Goal: Information Seeking & Learning: Learn about a topic

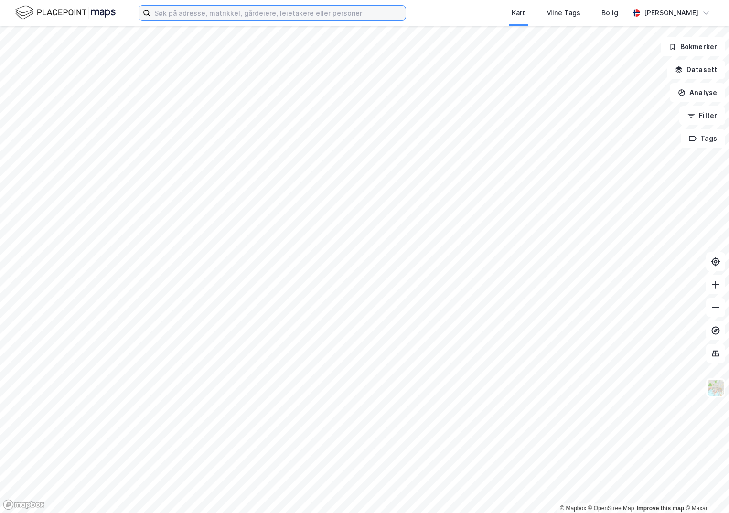
click at [182, 13] on input at bounding box center [278, 13] width 255 height 14
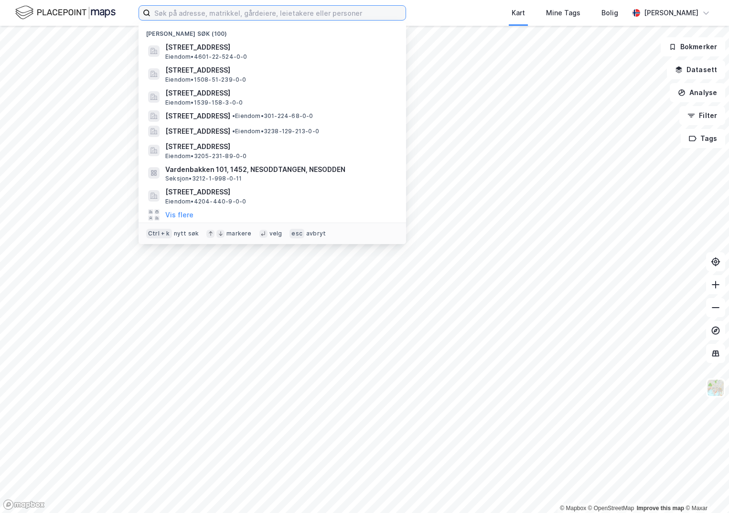
paste input "1108-43/121/0/0"
type input "1108-43/121/0/0"
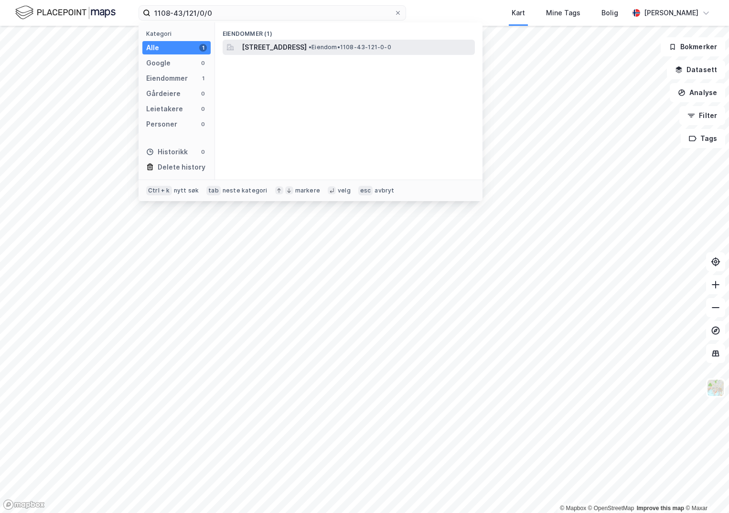
click at [270, 49] on span "[STREET_ADDRESS]" at bounding box center [274, 47] width 65 height 11
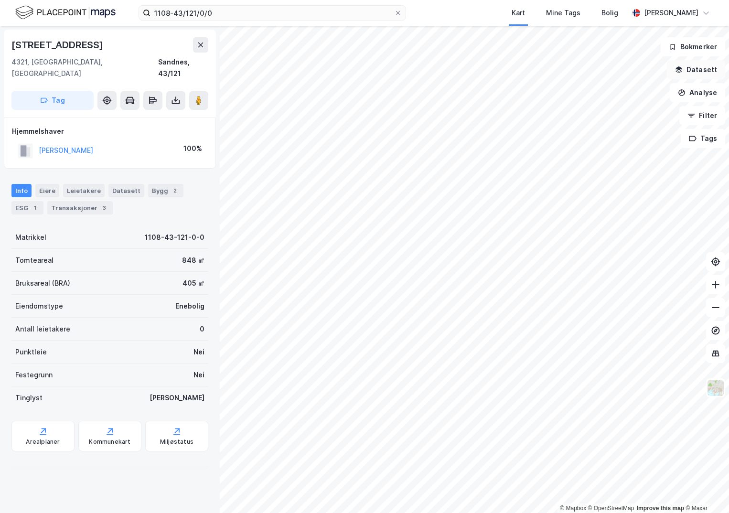
click at [708, 73] on button "Datasett" at bounding box center [696, 69] width 58 height 19
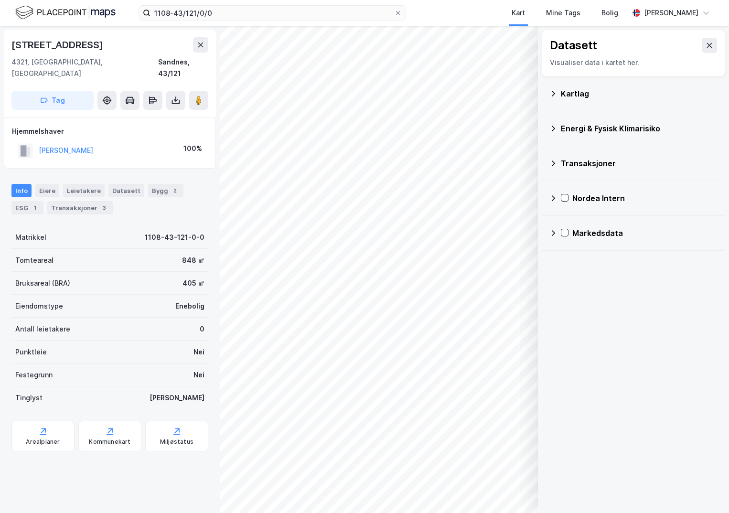
click at [568, 93] on div "Kartlag" at bounding box center [639, 93] width 157 height 11
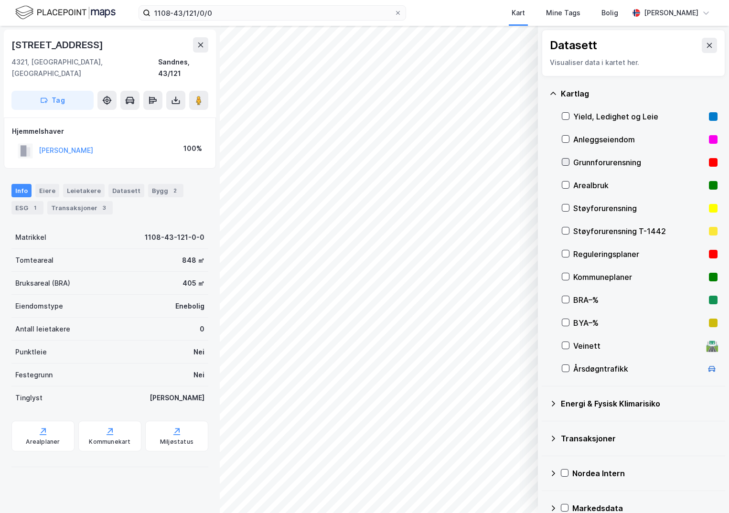
click at [567, 162] on icon at bounding box center [565, 162] width 5 height 3
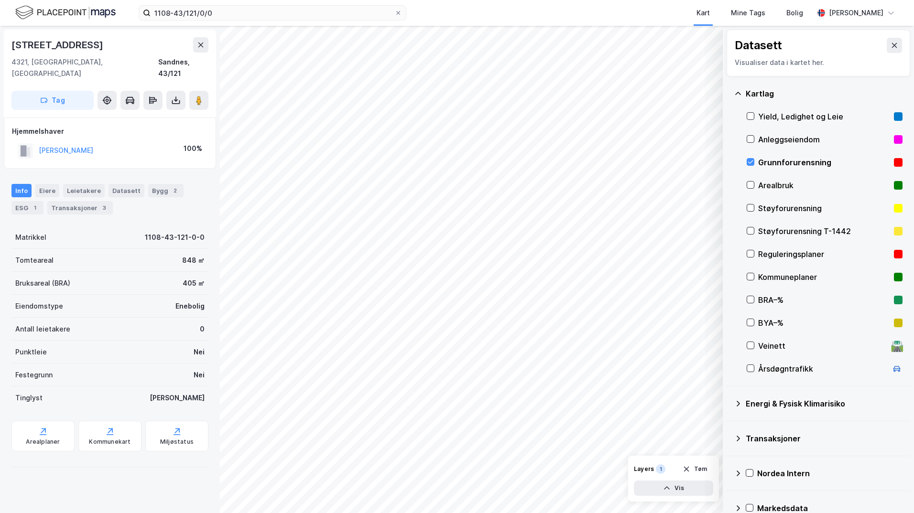
drag, startPoint x: 740, startPoint y: 402, endPoint x: 746, endPoint y: 408, distance: 8.8
click at [729, 402] on icon at bounding box center [738, 404] width 8 height 8
click at [729, 425] on div "Energimerking" at bounding box center [824, 426] width 156 height 23
click at [729, 426] on icon at bounding box center [761, 426] width 7 height 7
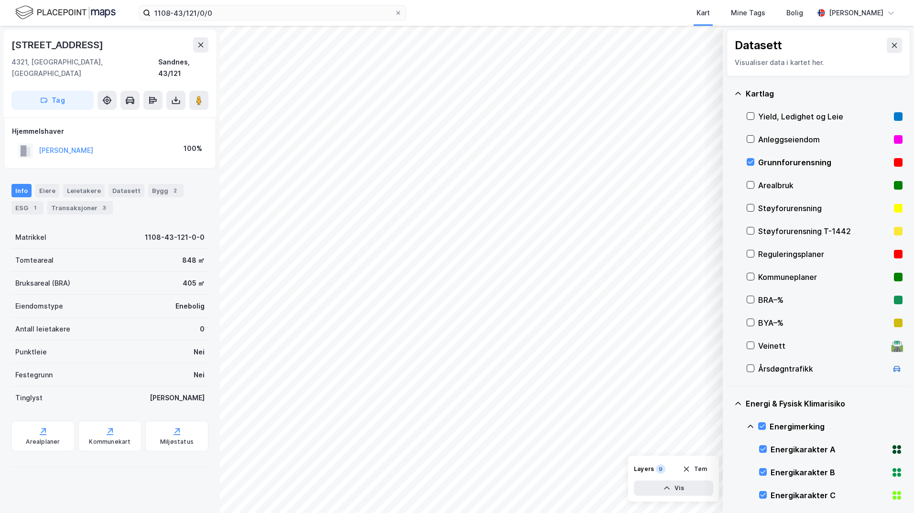
click at [729, 426] on icon at bounding box center [750, 427] width 8 height 8
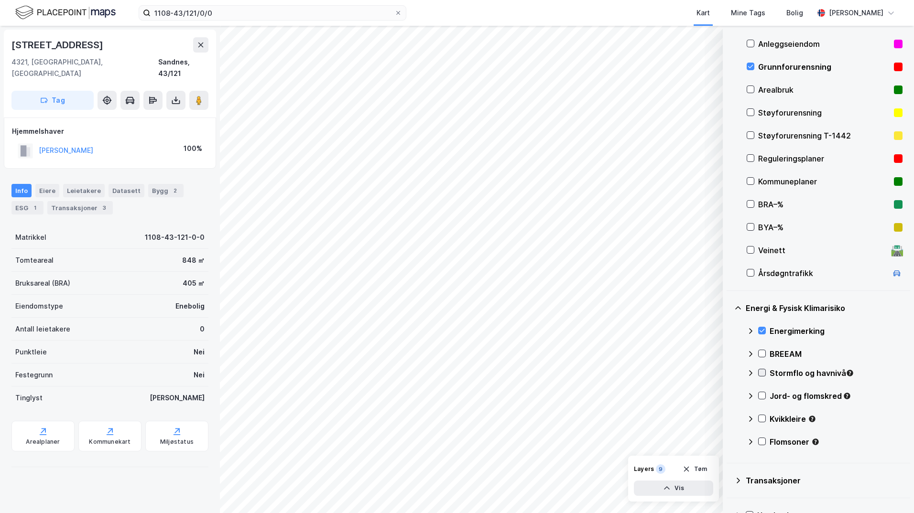
click at [729, 374] on icon at bounding box center [761, 372] width 5 height 3
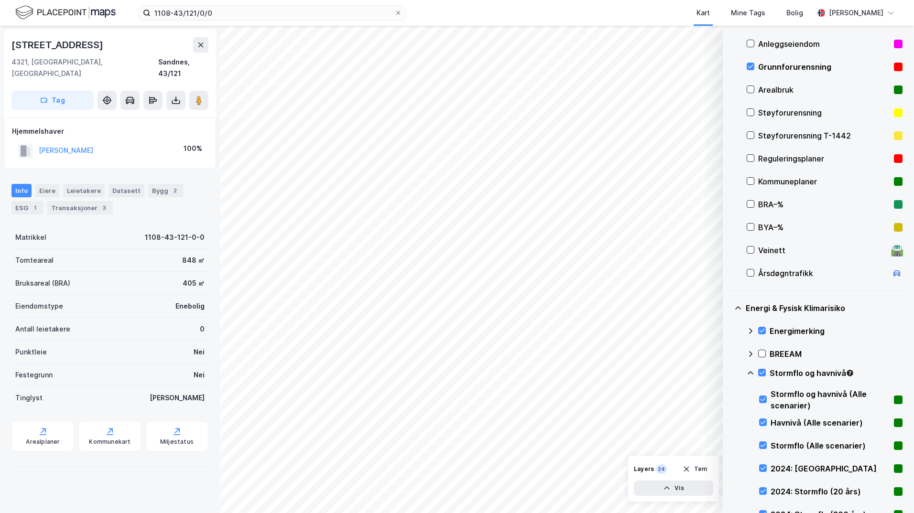
click at [729, 372] on icon at bounding box center [750, 372] width 6 height 3
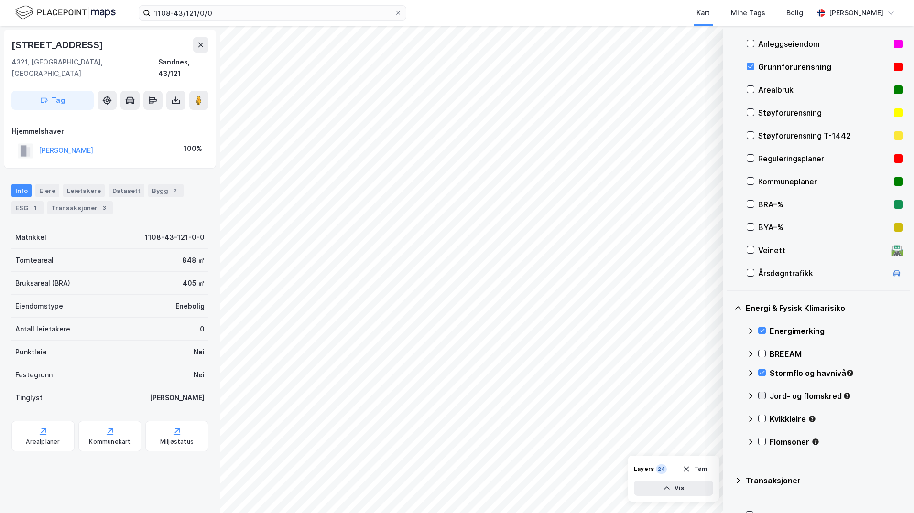
click at [729, 399] on icon at bounding box center [761, 395] width 7 height 7
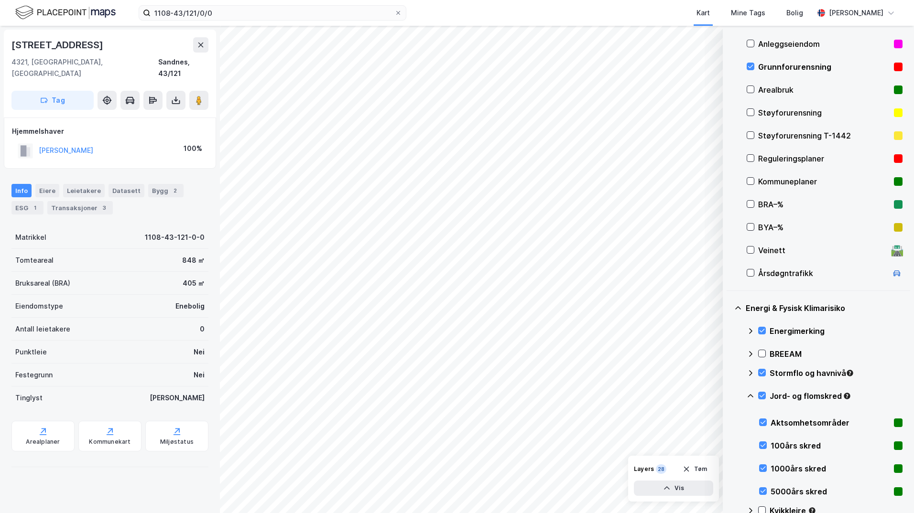
click at [729, 396] on icon at bounding box center [750, 395] width 6 height 3
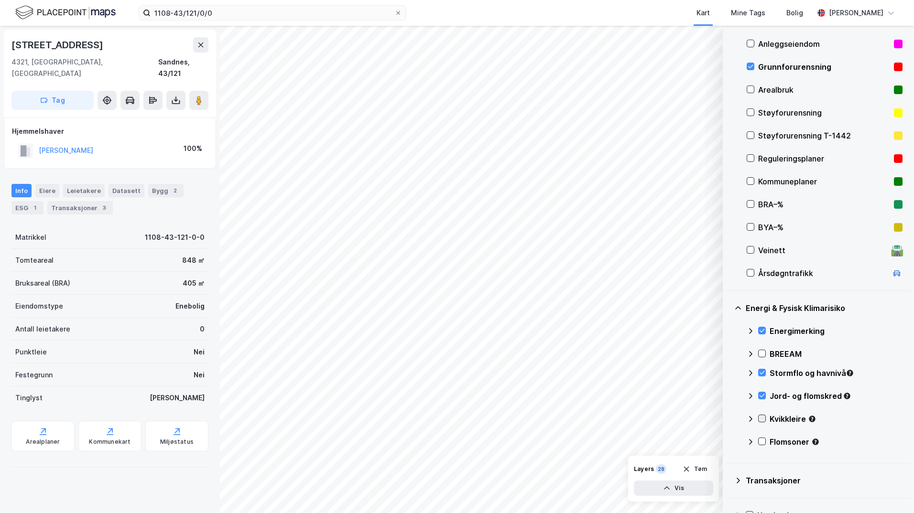
click at [729, 419] on icon at bounding box center [761, 418] width 7 height 7
click at [729, 421] on icon at bounding box center [750, 419] width 8 height 8
click at [729, 441] on icon at bounding box center [761, 441] width 7 height 7
click at [729, 443] on icon at bounding box center [750, 442] width 8 height 8
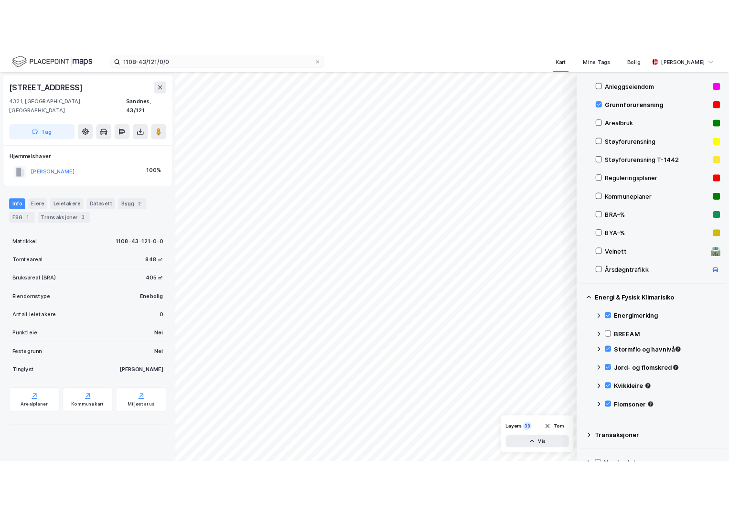
scroll to position [48, 0]
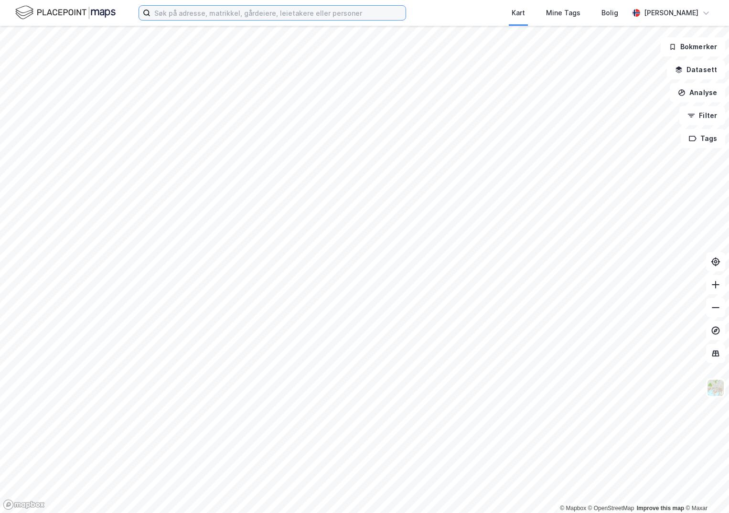
click at [170, 14] on input at bounding box center [278, 13] width 255 height 14
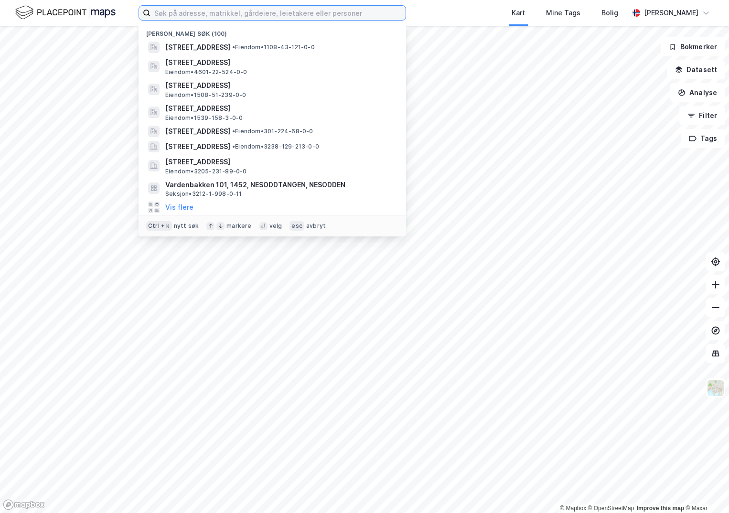
paste input "4203-214/42/0/0"
type input "4203-214/42/0/0"
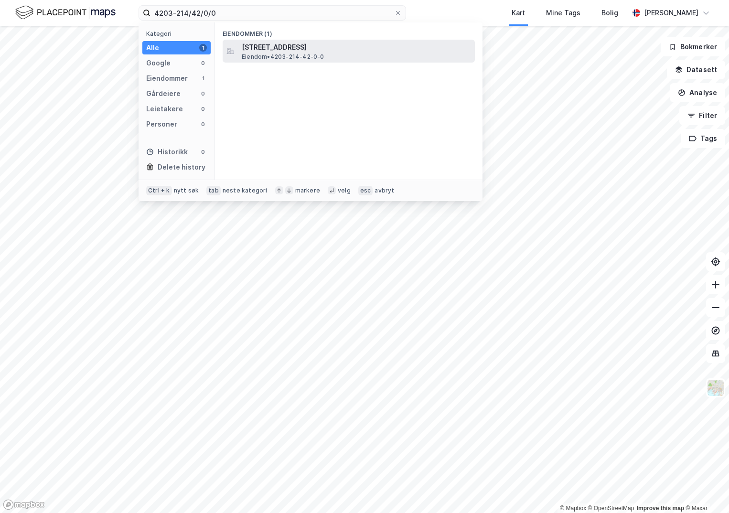
click at [270, 47] on span "[STREET_ADDRESS]" at bounding box center [356, 47] width 229 height 11
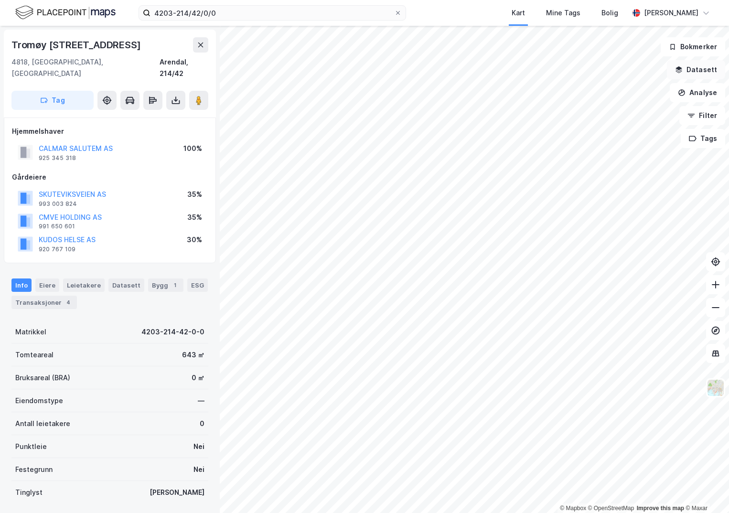
click at [700, 70] on button "Datasett" at bounding box center [696, 69] width 58 height 19
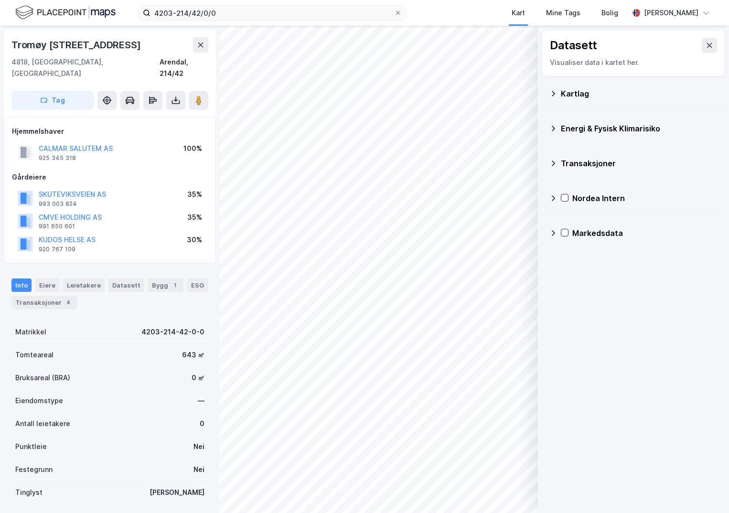
click at [558, 95] on div "Kartlag" at bounding box center [634, 93] width 168 height 23
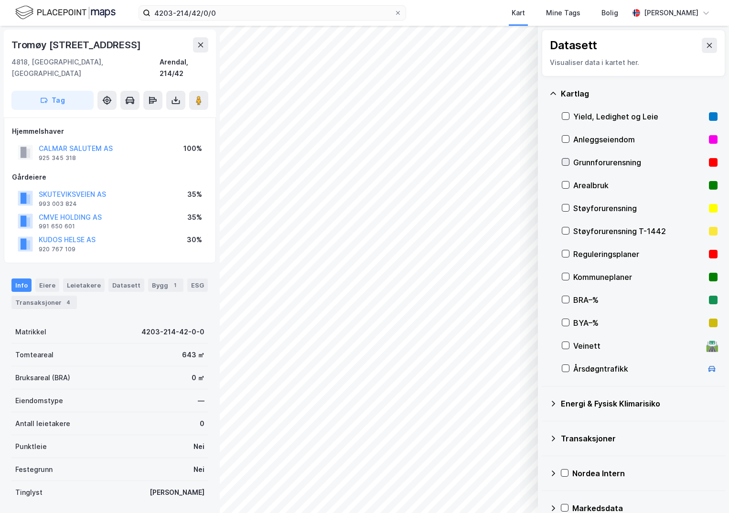
click at [564, 161] on icon at bounding box center [566, 162] width 7 height 7
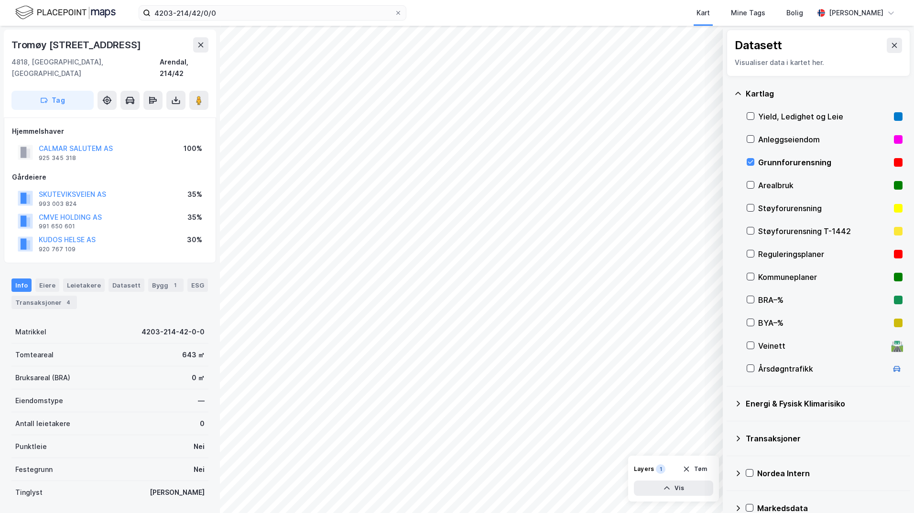
click at [729, 403] on icon at bounding box center [738, 404] width 8 height 8
click at [729, 428] on icon at bounding box center [761, 426] width 7 height 7
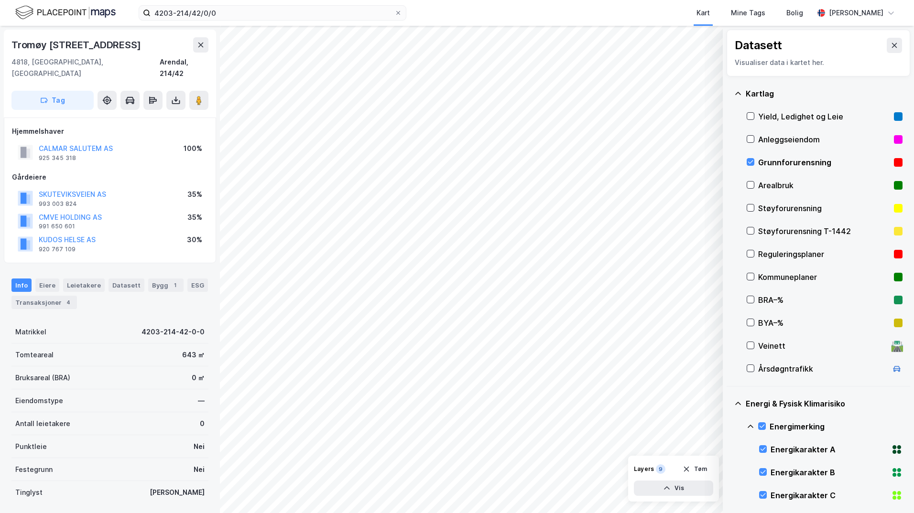
click at [729, 427] on icon at bounding box center [750, 427] width 8 height 8
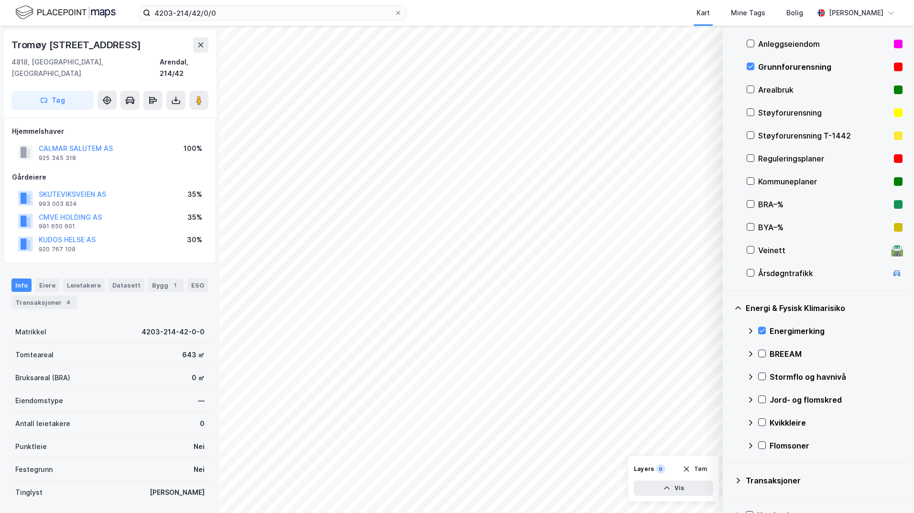
scroll to position [143, 0]
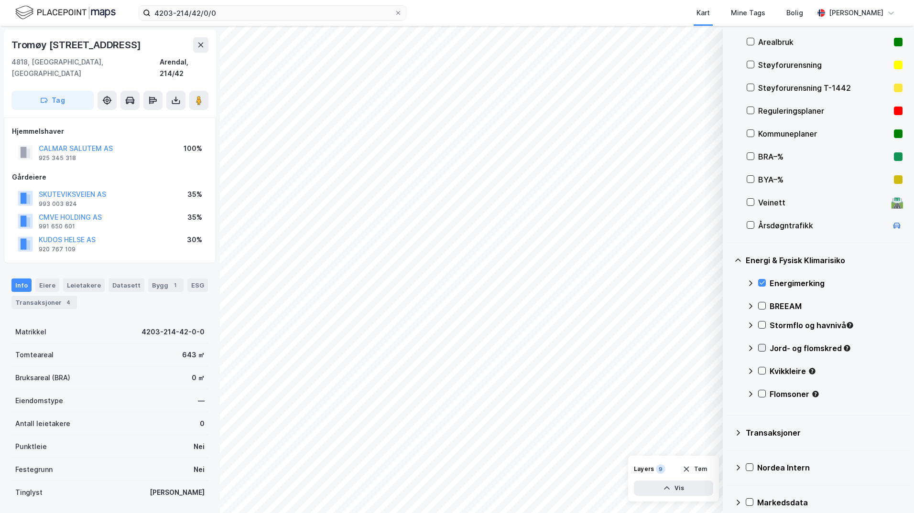
click at [729, 346] on icon at bounding box center [761, 348] width 7 height 7
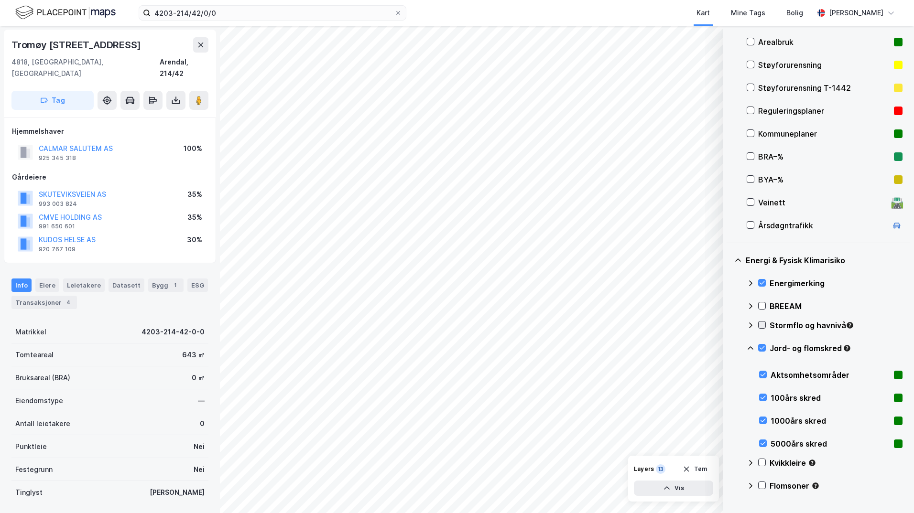
click at [729, 325] on icon at bounding box center [761, 325] width 7 height 7
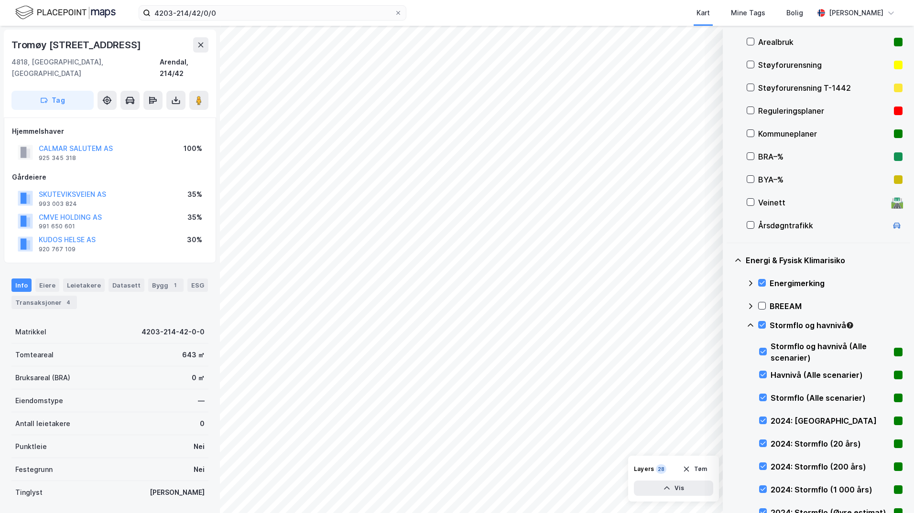
click at [729, 325] on icon at bounding box center [750, 326] width 8 height 8
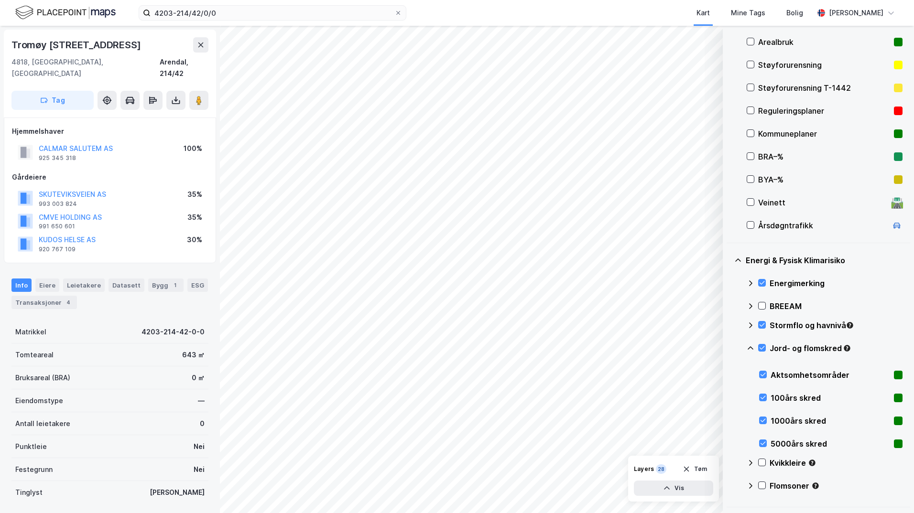
click at [729, 347] on icon at bounding box center [750, 347] width 6 height 3
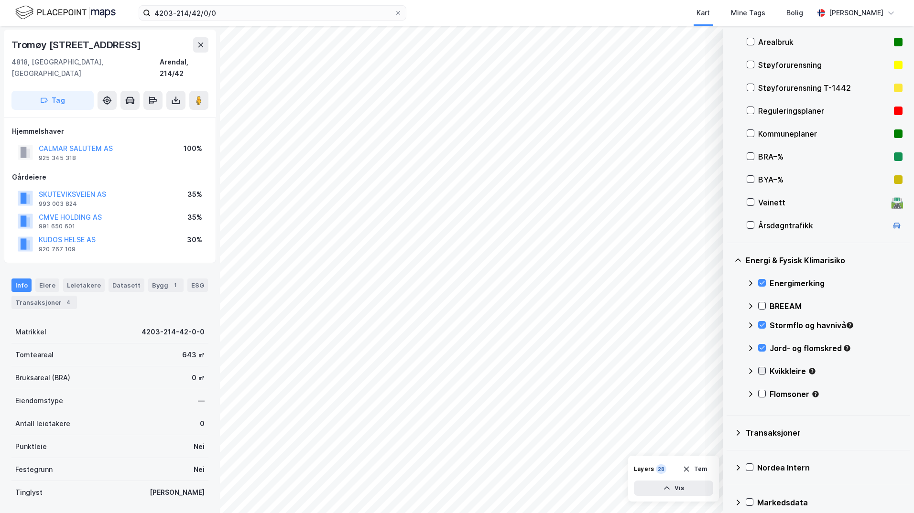
click at [729, 370] on icon at bounding box center [761, 371] width 7 height 7
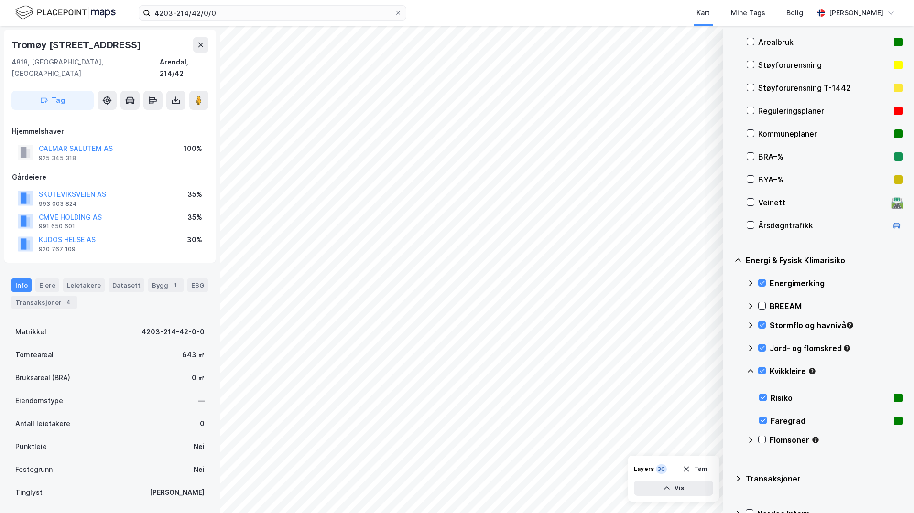
click at [729, 370] on icon at bounding box center [750, 370] width 6 height 3
click at [729, 392] on icon at bounding box center [761, 393] width 7 height 7
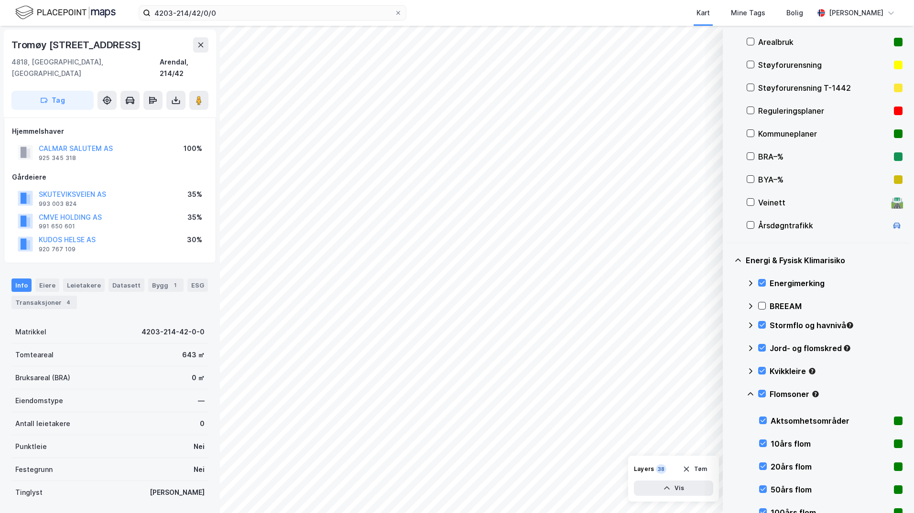
click at [729, 395] on icon at bounding box center [750, 394] width 8 height 8
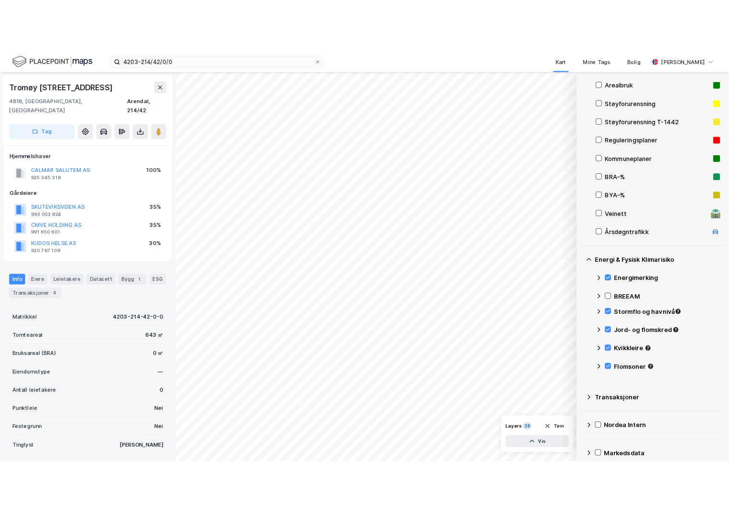
scroll to position [96, 0]
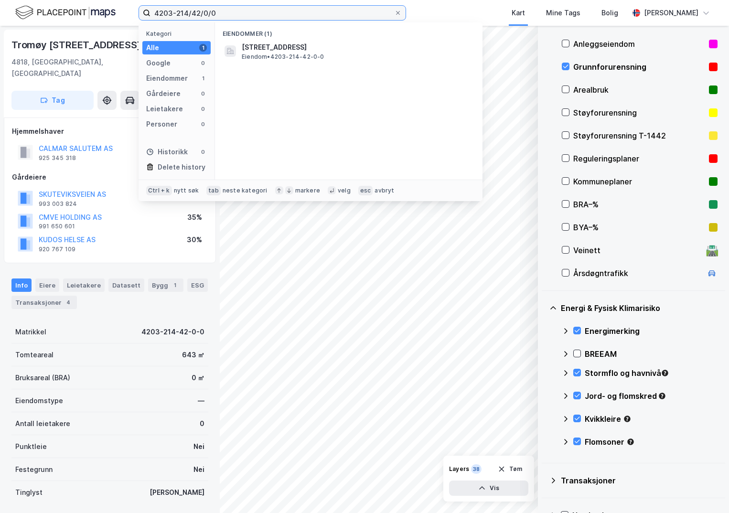
drag, startPoint x: 243, startPoint y: 13, endPoint x: 143, endPoint y: 6, distance: 100.1
click at [143, 7] on label "4203-214/42/0/0" at bounding box center [273, 12] width 268 height 15
paste input "4203-214/43/0/0"
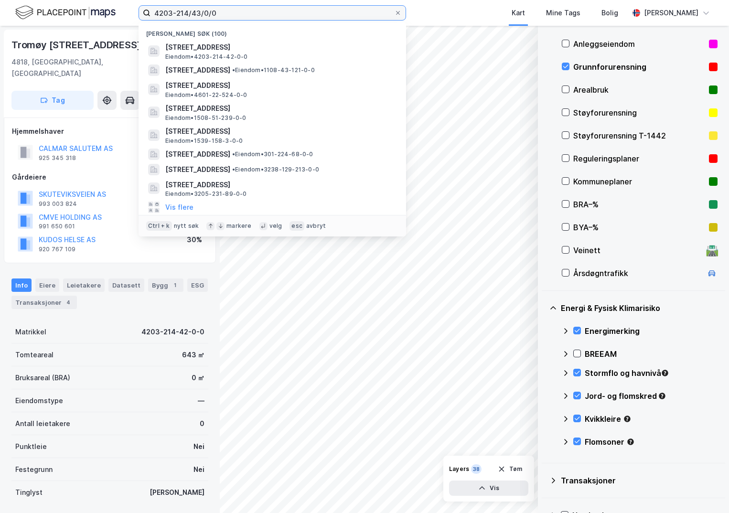
type input "4203-214/43/0/0"
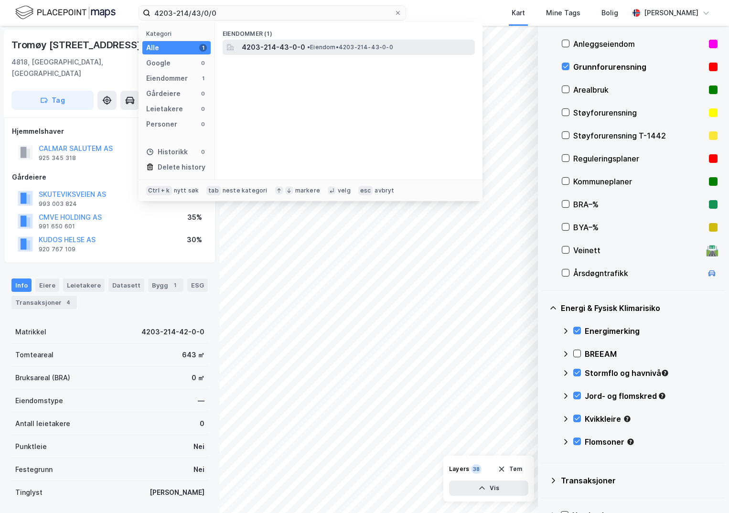
click at [275, 49] on span "4203-214-43-0-0" at bounding box center [274, 47] width 64 height 11
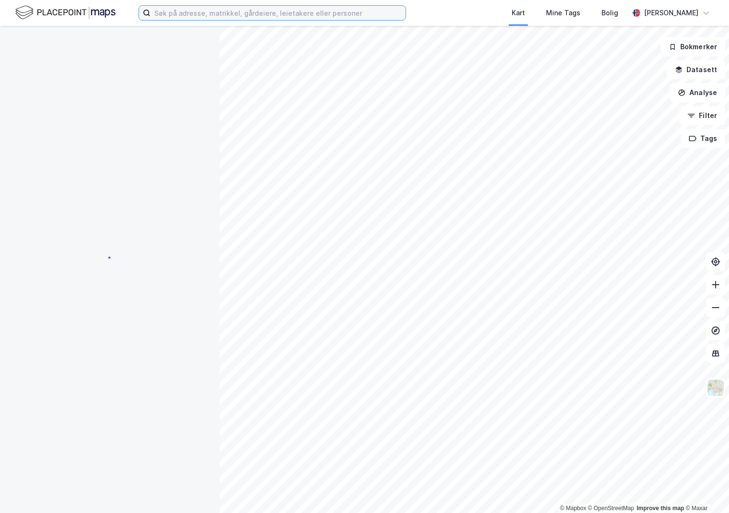
click at [174, 13] on input at bounding box center [278, 13] width 255 height 14
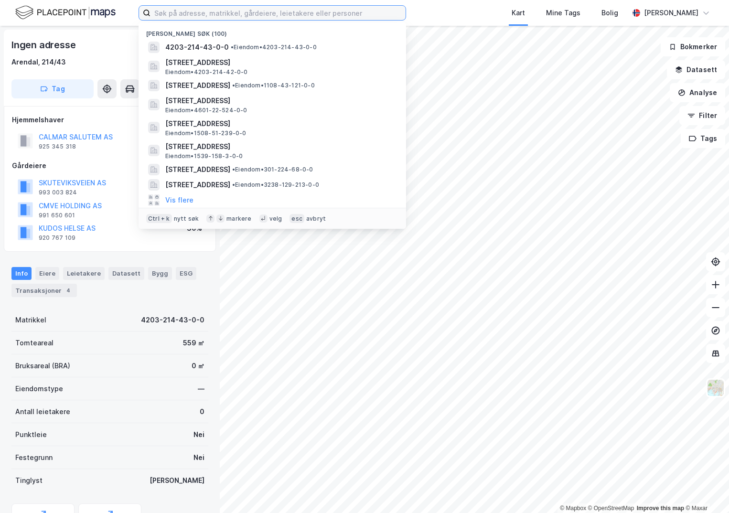
paste input "4203-214/43/0/0"
type input "4203-214/43/0/0"
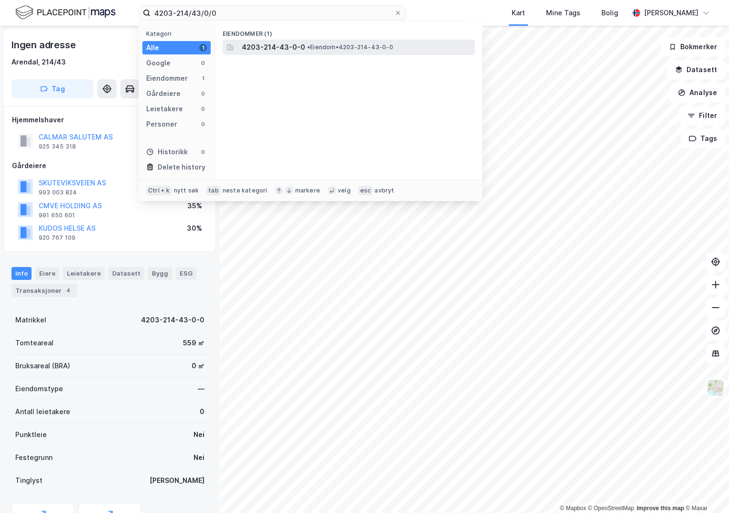
click at [287, 46] on span "4203-214-43-0-0" at bounding box center [274, 47] width 64 height 11
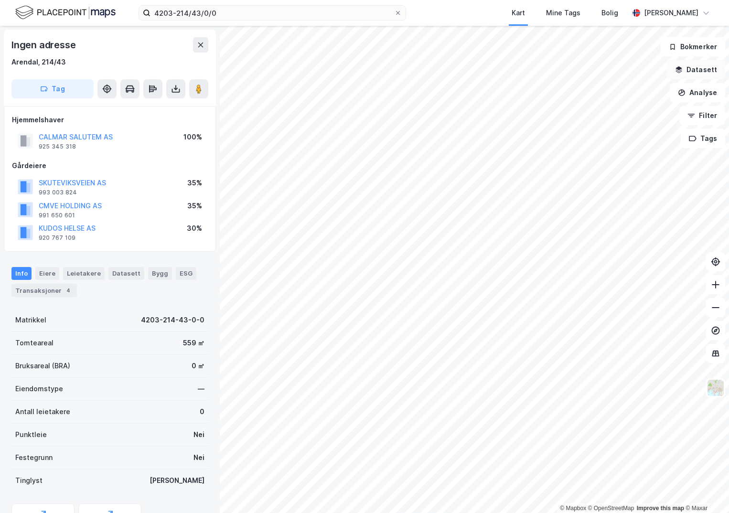
click at [698, 67] on button "Datasett" at bounding box center [696, 69] width 58 height 19
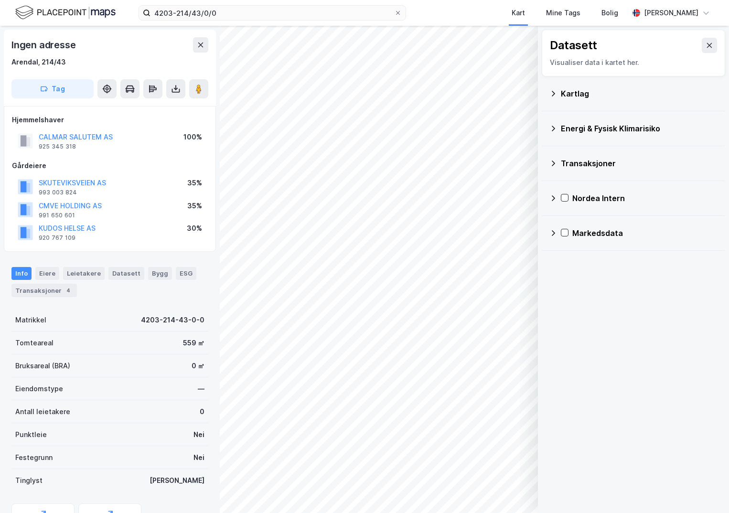
click at [558, 95] on div "Kartlag" at bounding box center [634, 93] width 168 height 23
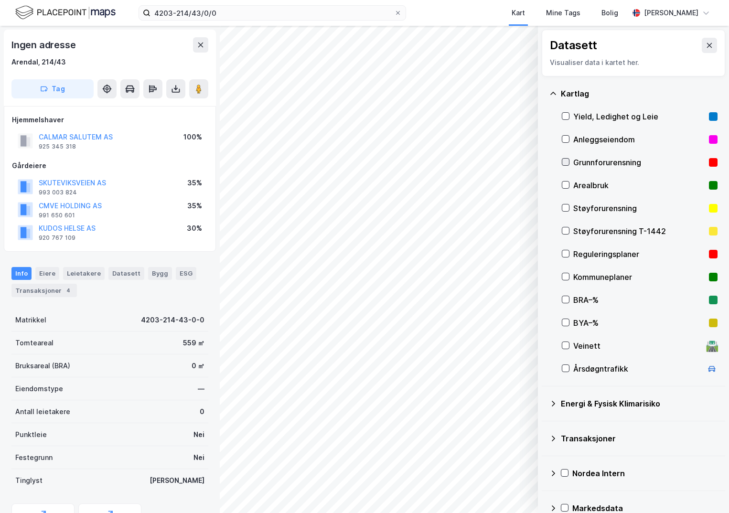
click at [568, 162] on icon at bounding box center [566, 162] width 7 height 7
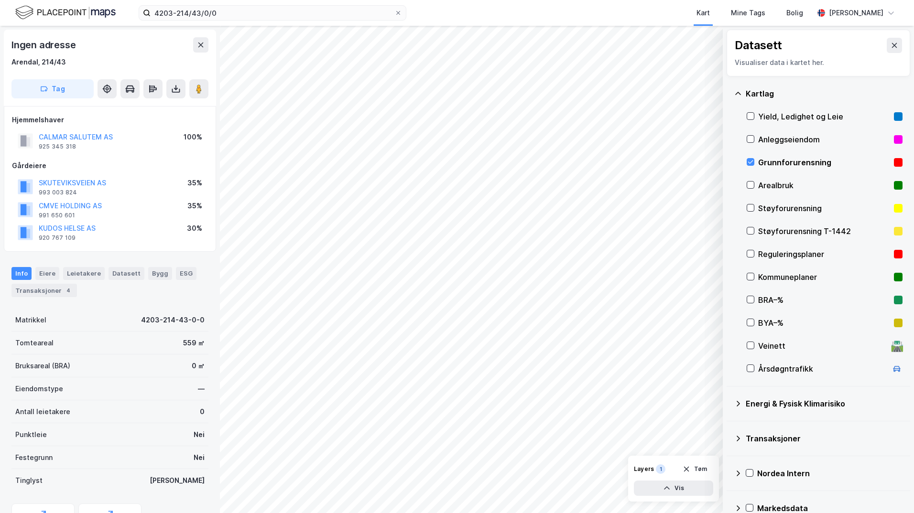
drag, startPoint x: 737, startPoint y: 403, endPoint x: 748, endPoint y: 412, distance: 14.9
click at [729, 403] on icon at bounding box center [738, 404] width 8 height 8
click at [729, 426] on icon at bounding box center [761, 426] width 7 height 7
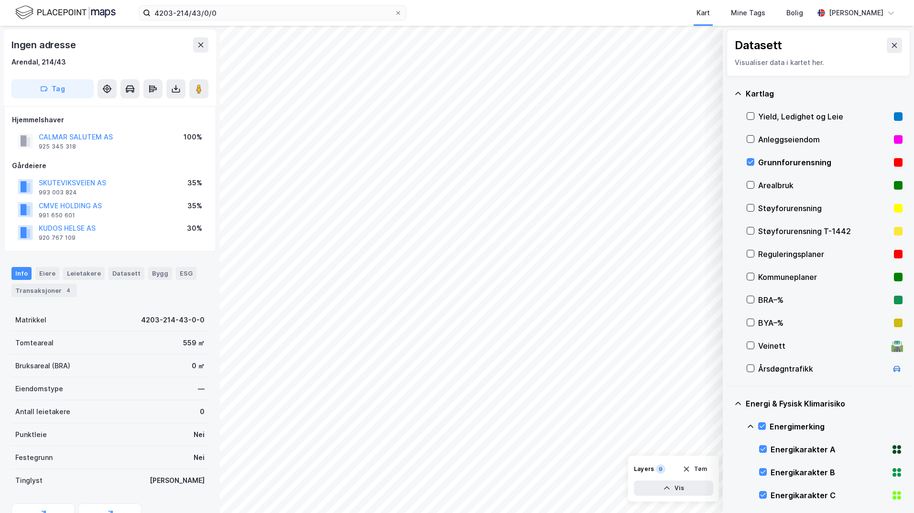
scroll to position [191, 0]
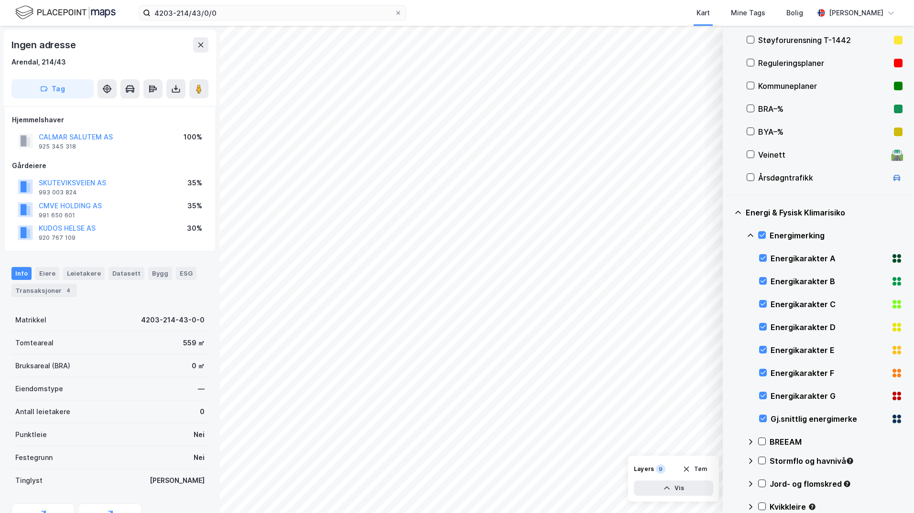
click at [729, 235] on icon at bounding box center [750, 235] width 6 height 3
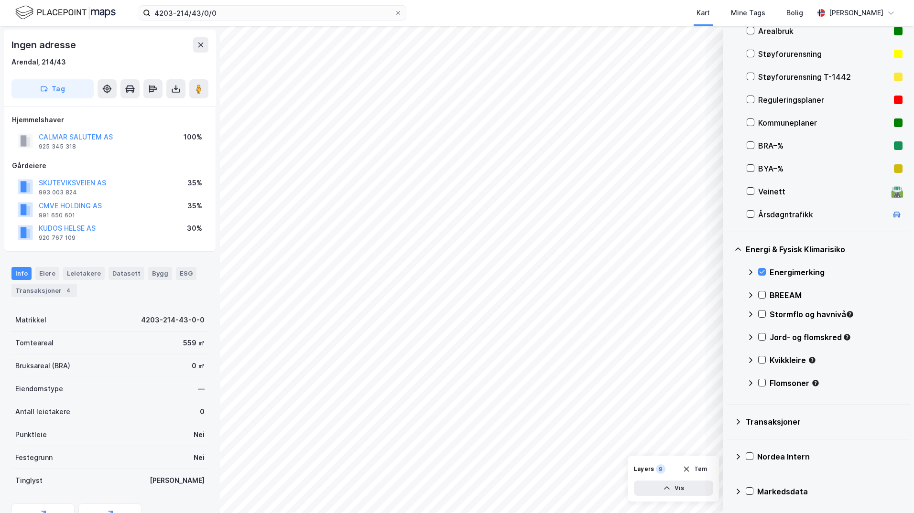
scroll to position [154, 0]
click at [729, 314] on icon at bounding box center [761, 314] width 5 height 3
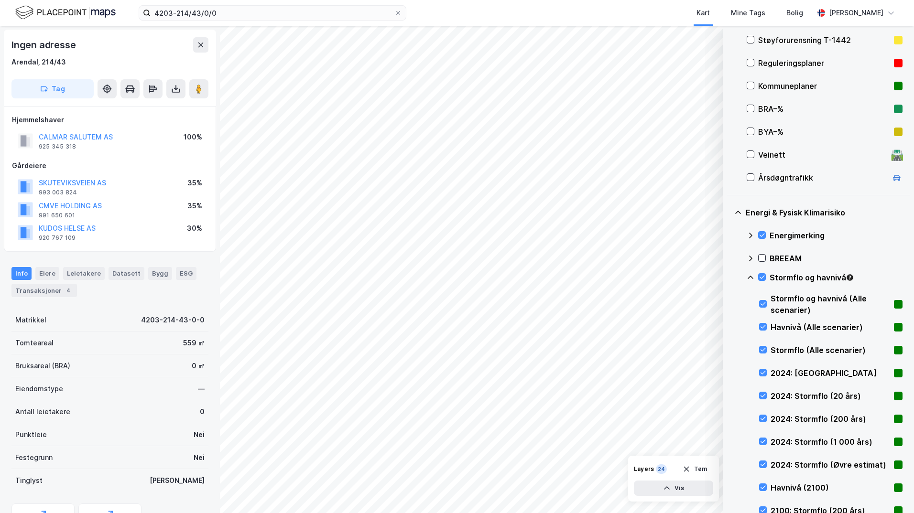
click at [729, 278] on icon at bounding box center [750, 278] width 8 height 8
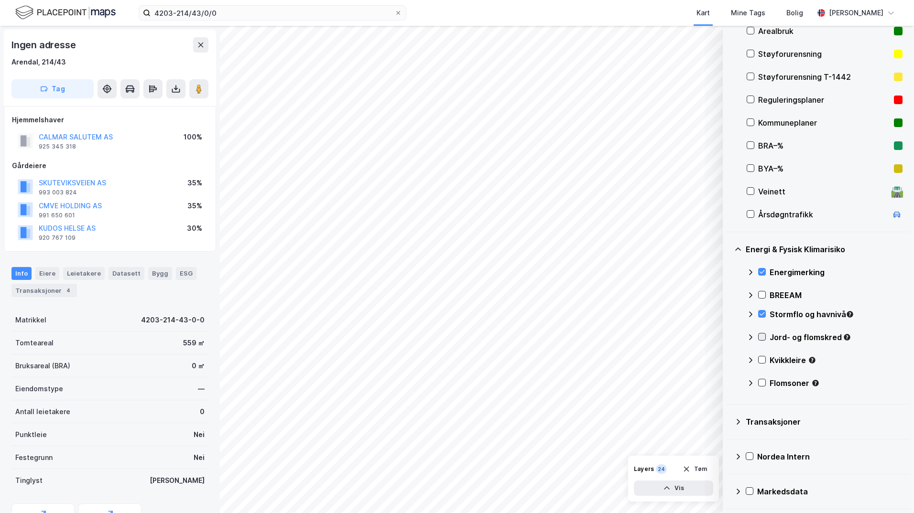
click at [729, 336] on icon at bounding box center [761, 337] width 7 height 7
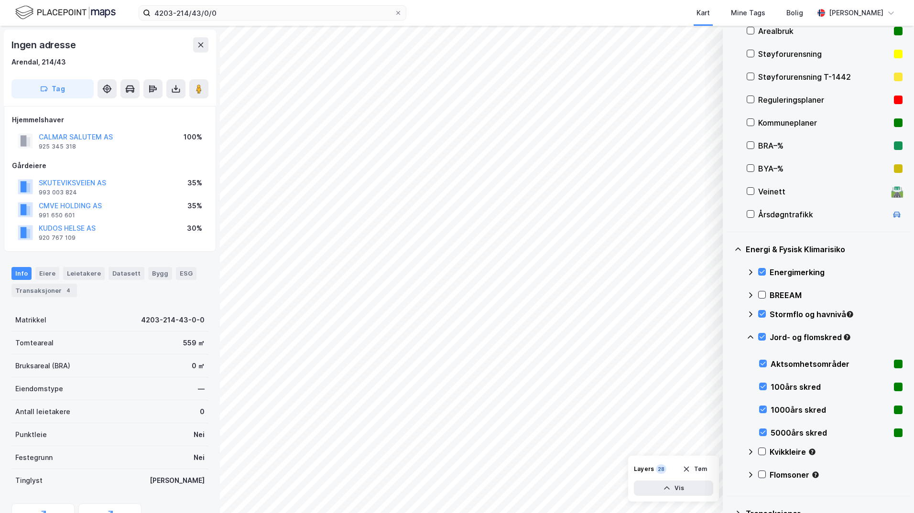
scroll to position [191, 0]
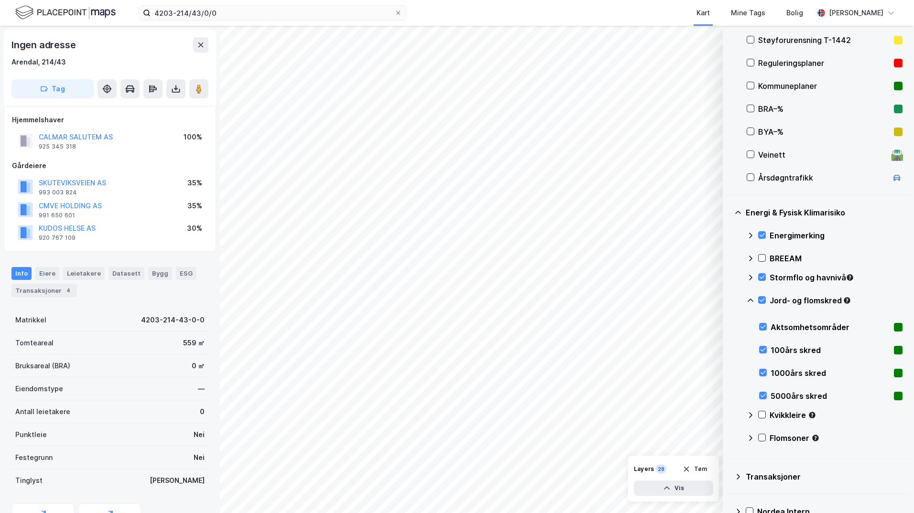
click at [729, 302] on icon at bounding box center [750, 301] width 8 height 8
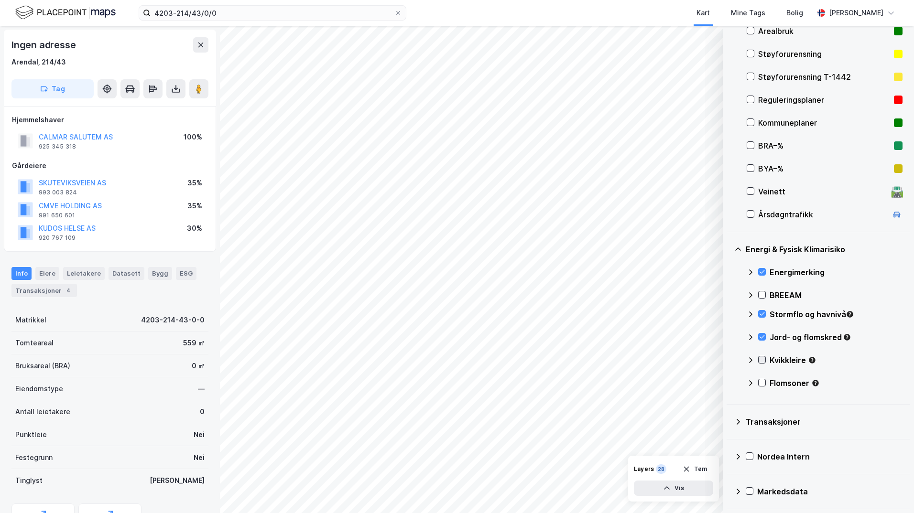
click at [729, 357] on icon at bounding box center [761, 360] width 7 height 7
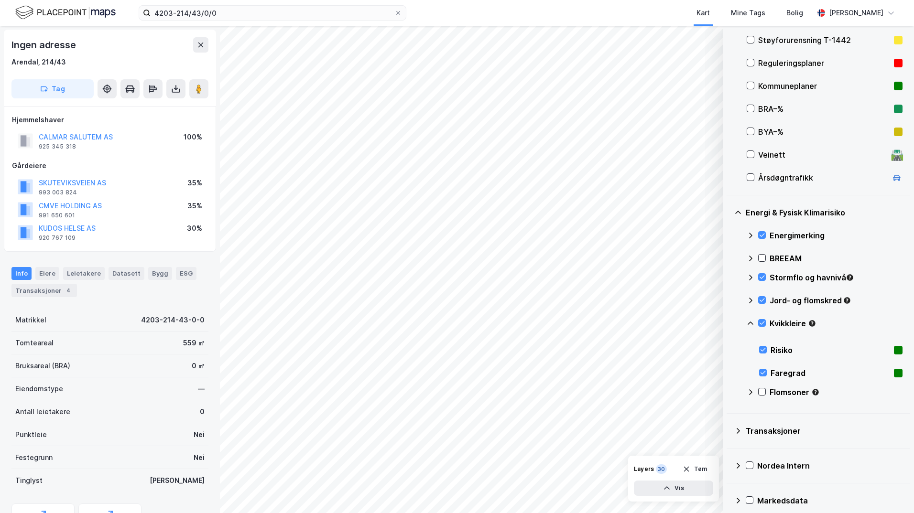
click at [729, 325] on icon at bounding box center [750, 324] width 8 height 8
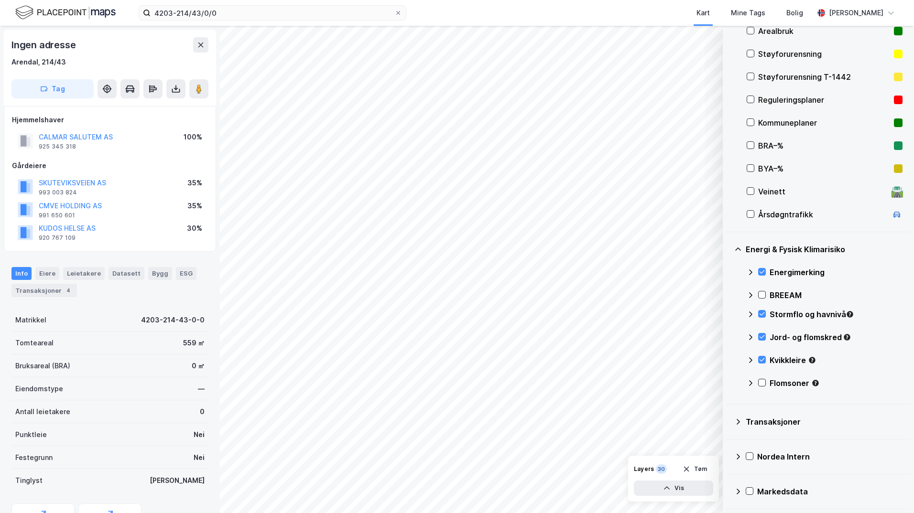
scroll to position [154, 0]
click at [729, 382] on icon at bounding box center [761, 382] width 7 height 7
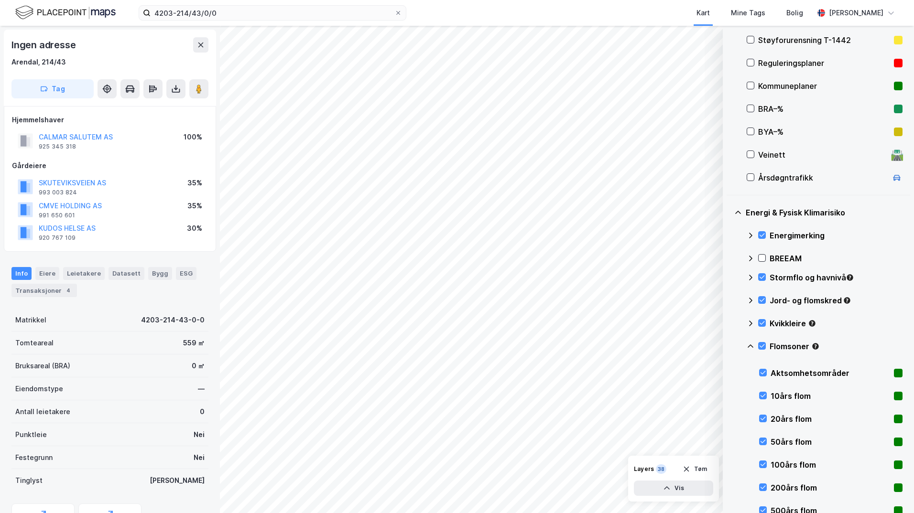
click at [729, 345] on icon at bounding box center [750, 347] width 8 height 8
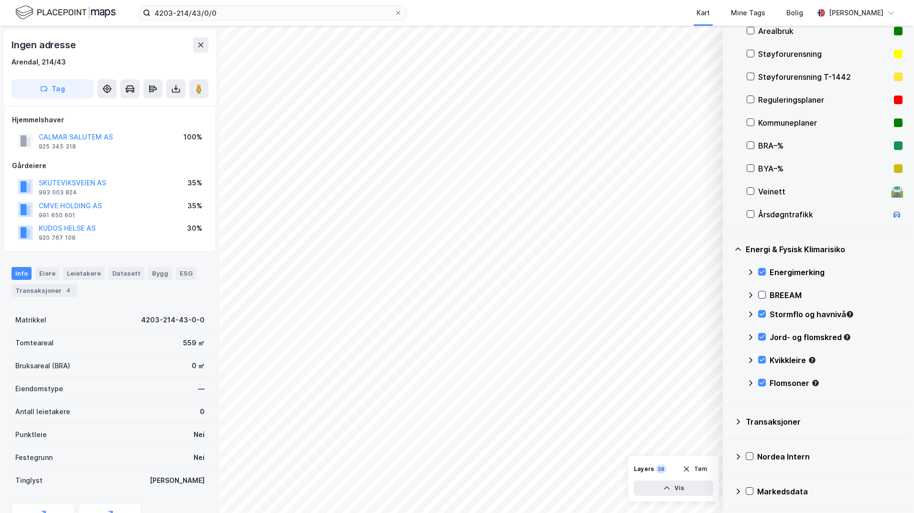
scroll to position [59, 0]
